Goal: Check status: Check status

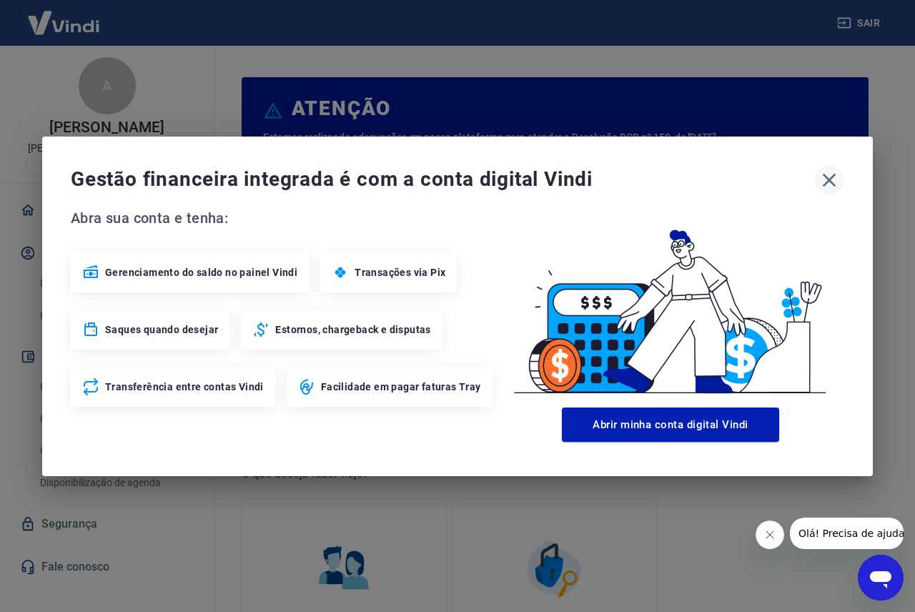
click at [825, 182] on icon "button" at bounding box center [829, 180] width 23 height 23
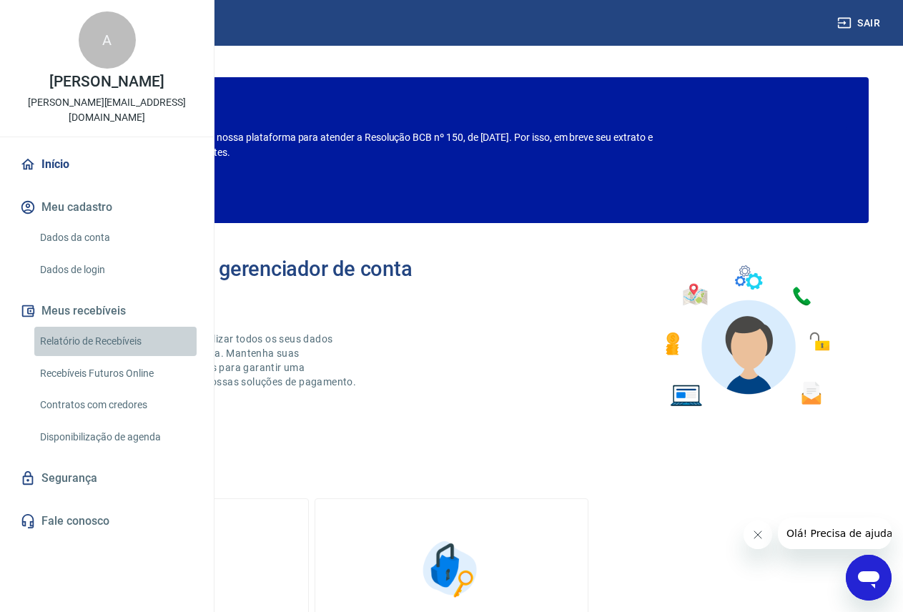
click at [95, 356] on link "Relatório de Recebíveis" at bounding box center [115, 341] width 162 height 29
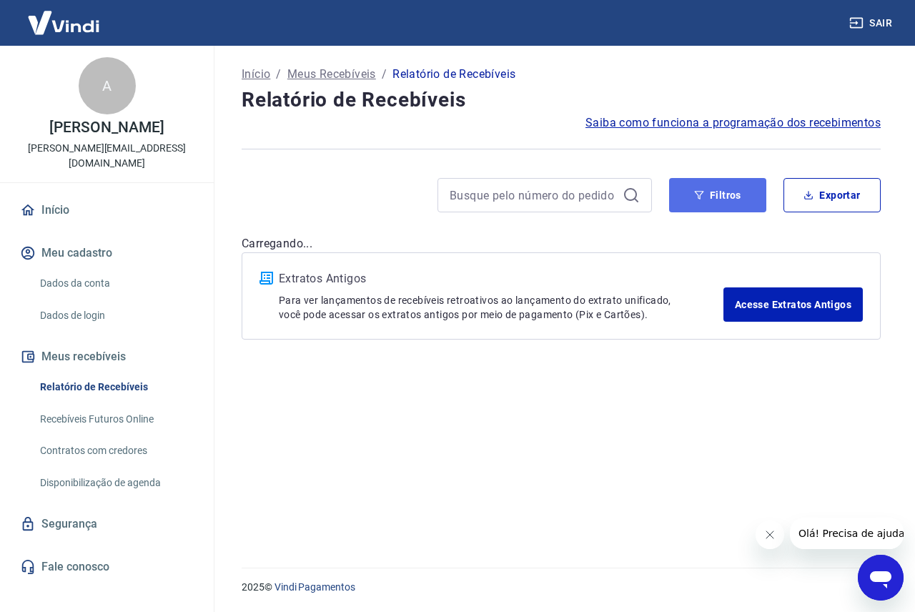
click at [718, 201] on button "Filtros" at bounding box center [717, 195] width 97 height 34
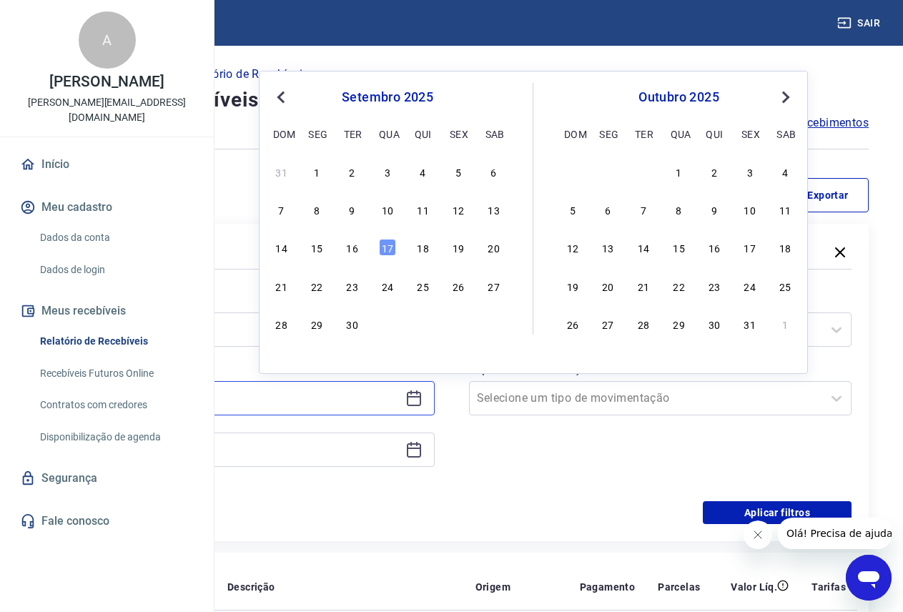
click at [400, 395] on input at bounding box center [232, 397] width 336 height 21
click at [422, 210] on div "11" at bounding box center [423, 209] width 17 height 17
type input "[DATE]"
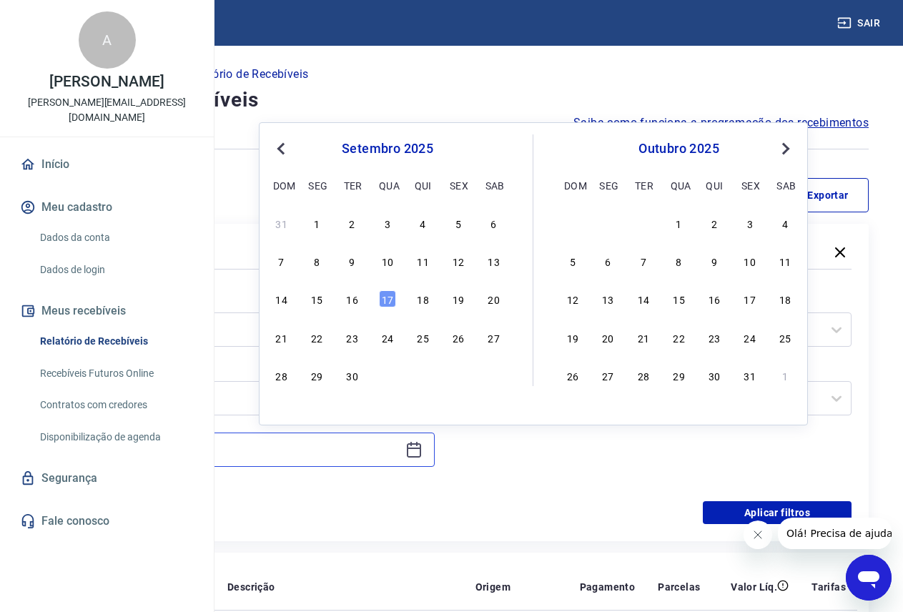
click at [354, 444] on input at bounding box center [232, 449] width 336 height 21
click at [385, 304] on div "17" at bounding box center [387, 298] width 17 height 17
type input "[DATE]"
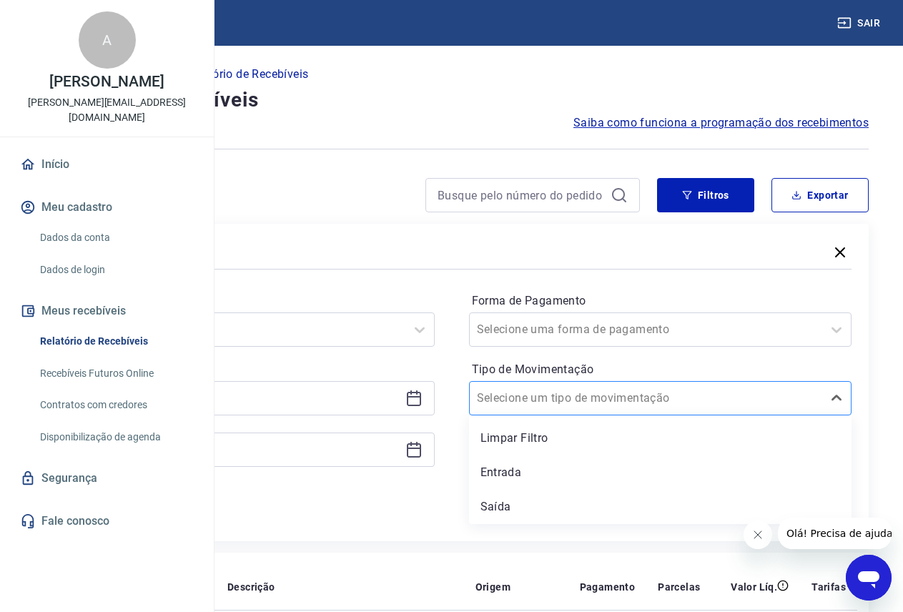
click at [645, 409] on div "Selecione um tipo de movimentação" at bounding box center [646, 398] width 353 height 26
drag, startPoint x: 618, startPoint y: 474, endPoint x: 561, endPoint y: 493, distance: 60.4
click at [616, 475] on div "Entrada" at bounding box center [660, 472] width 383 height 29
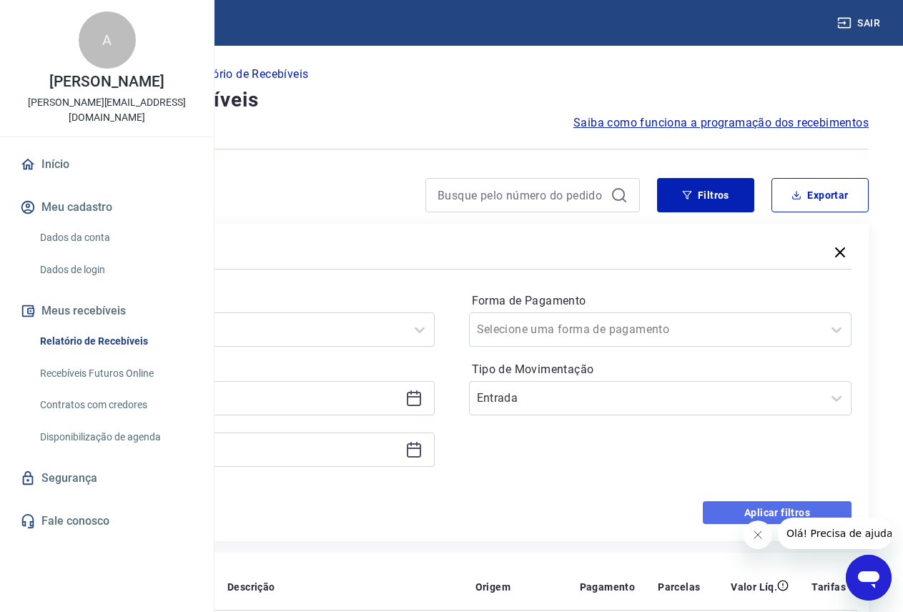
click at [721, 510] on button "Aplicar filtros" at bounding box center [777, 512] width 149 height 23
